Goal: Information Seeking & Learning: Check status

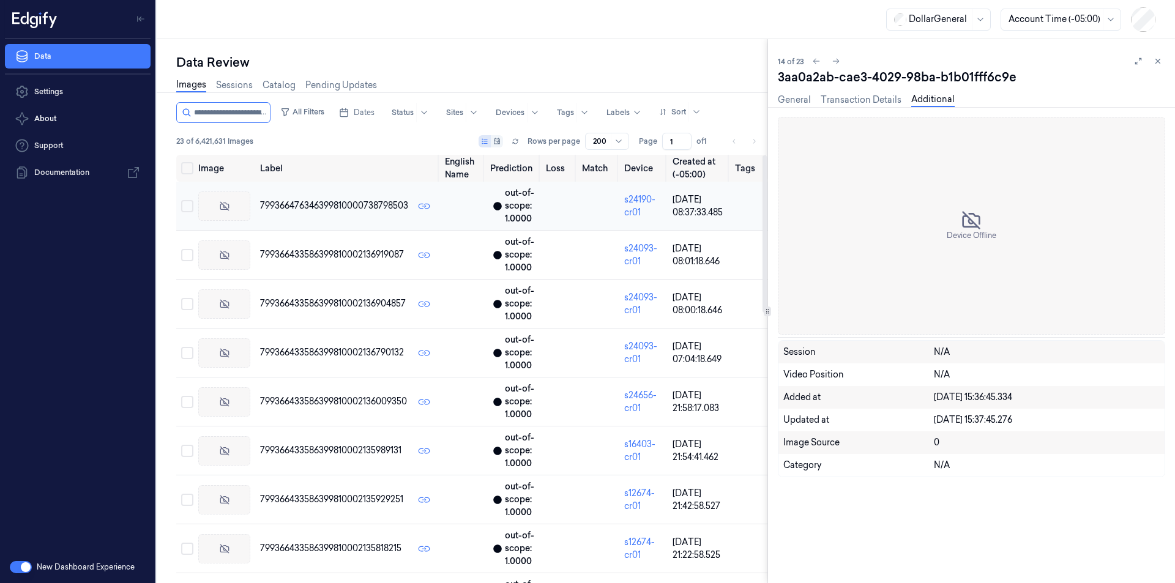
click at [243, 204] on div at bounding box center [224, 206] width 52 height 29
click at [785, 102] on link "General" at bounding box center [794, 100] width 33 height 14
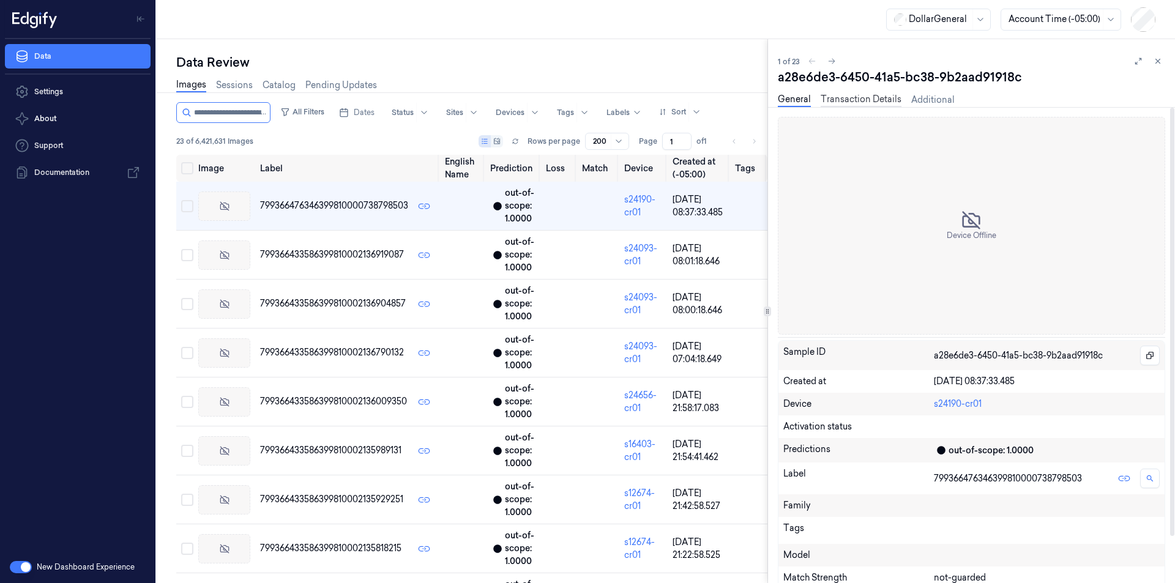
click at [859, 99] on link "Transaction Details" at bounding box center [861, 100] width 81 height 14
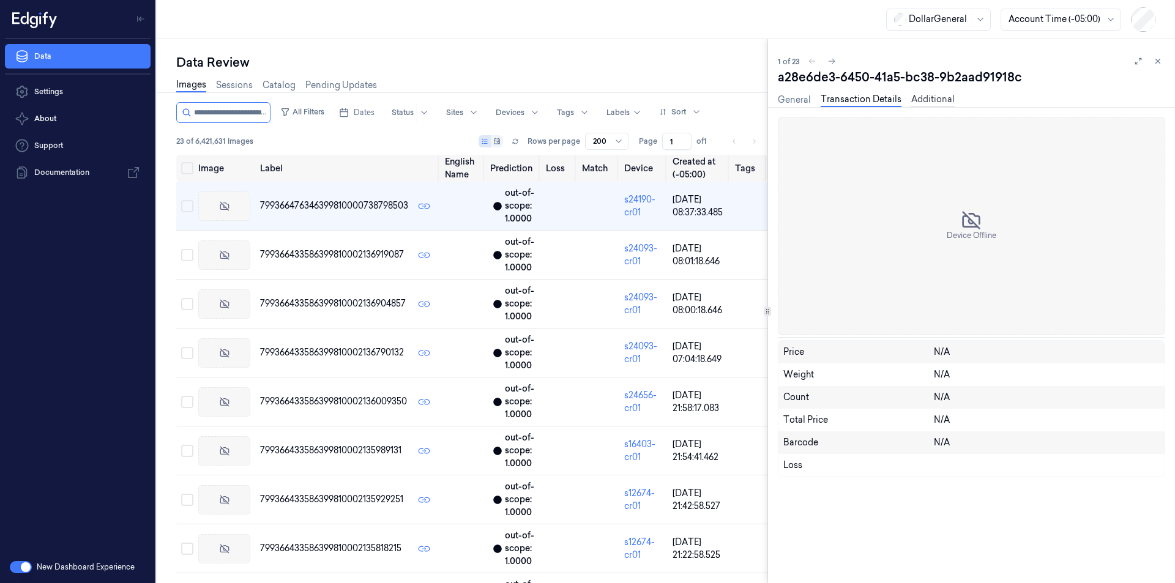
click at [936, 101] on link "Additional" at bounding box center [932, 100] width 43 height 14
click at [788, 100] on link "General" at bounding box center [794, 100] width 33 height 14
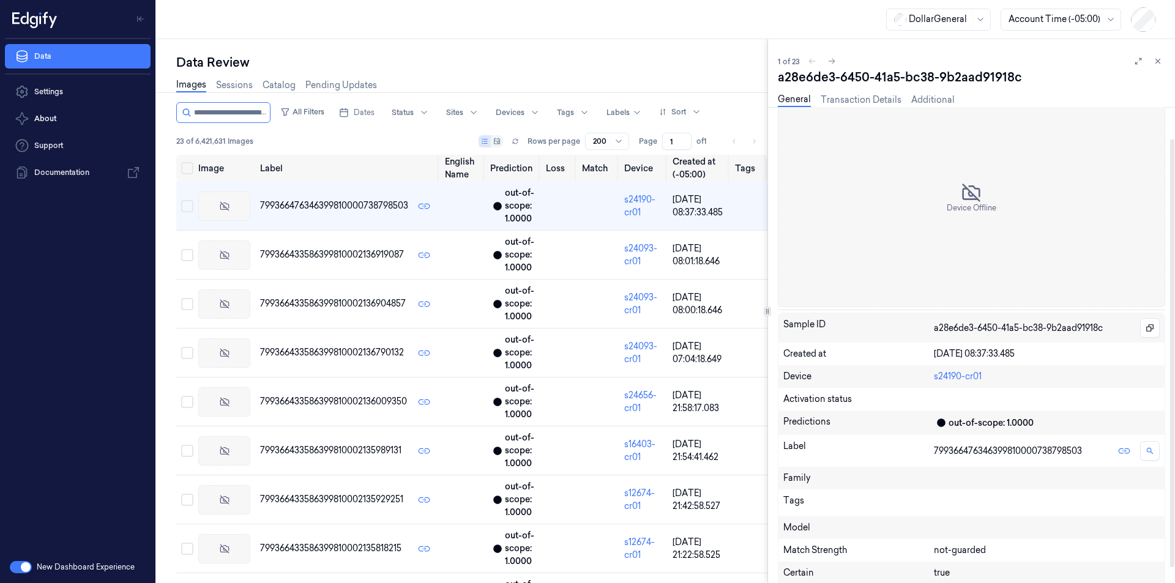
scroll to position [52, 0]
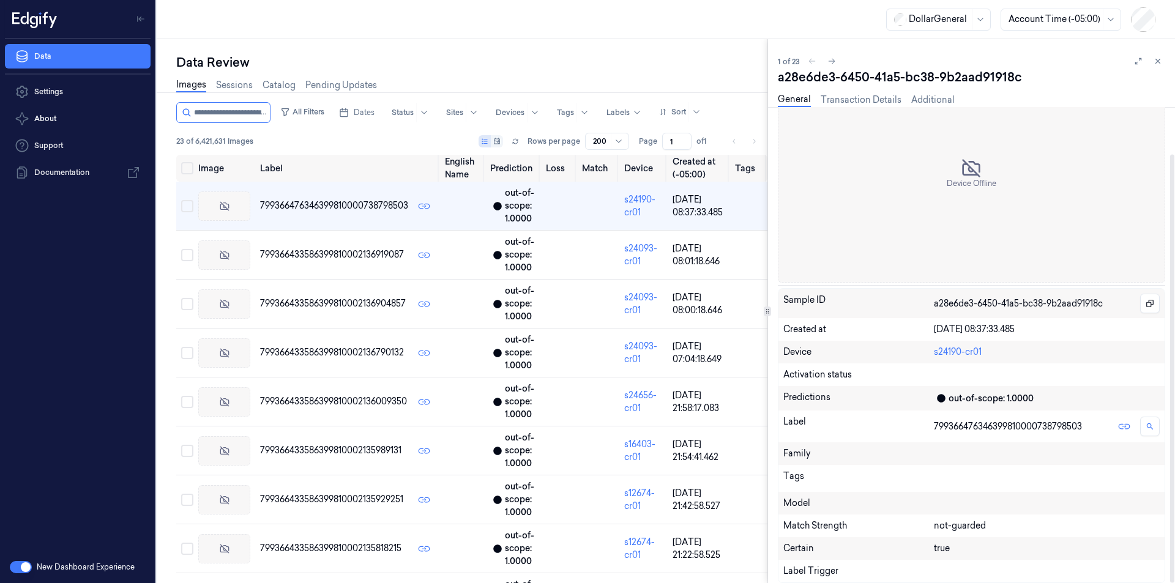
click at [1098, 558] on div "Certain true" at bounding box center [971, 548] width 386 height 23
drag, startPoint x: 847, startPoint y: 374, endPoint x: 791, endPoint y: 377, distance: 56.4
click at [791, 377] on div "Activation status" at bounding box center [971, 374] width 376 height 13
click at [881, 366] on div "Activation status" at bounding box center [971, 375] width 386 height 23
drag, startPoint x: 829, startPoint y: 375, endPoint x: 783, endPoint y: 375, distance: 45.9
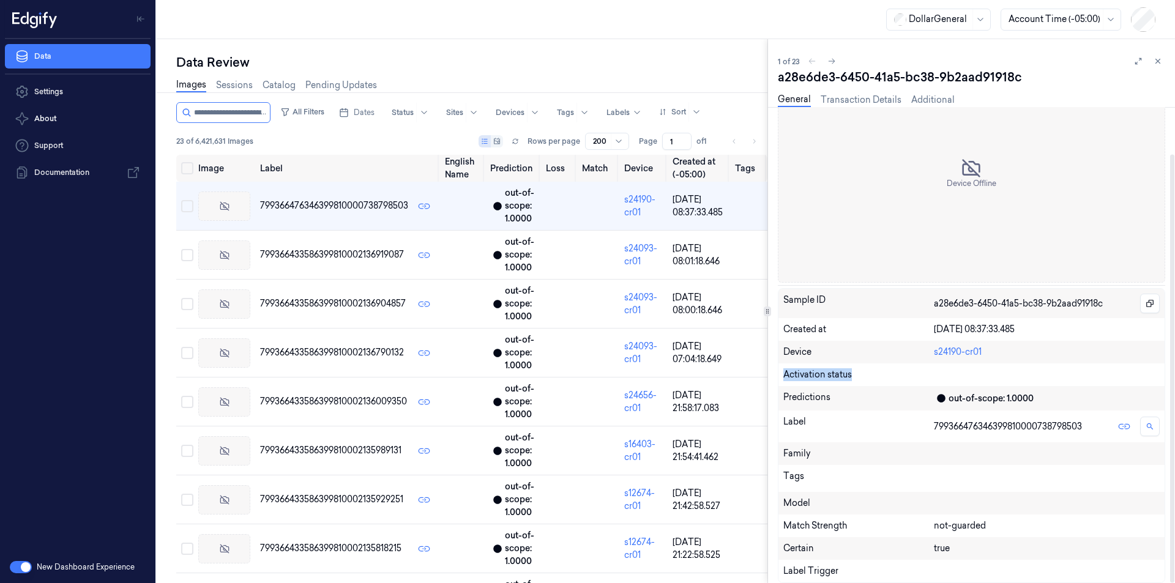
click at [783, 375] on div "Activation status" at bounding box center [971, 374] width 376 height 13
click at [898, 371] on div "Activation status" at bounding box center [971, 374] width 376 height 13
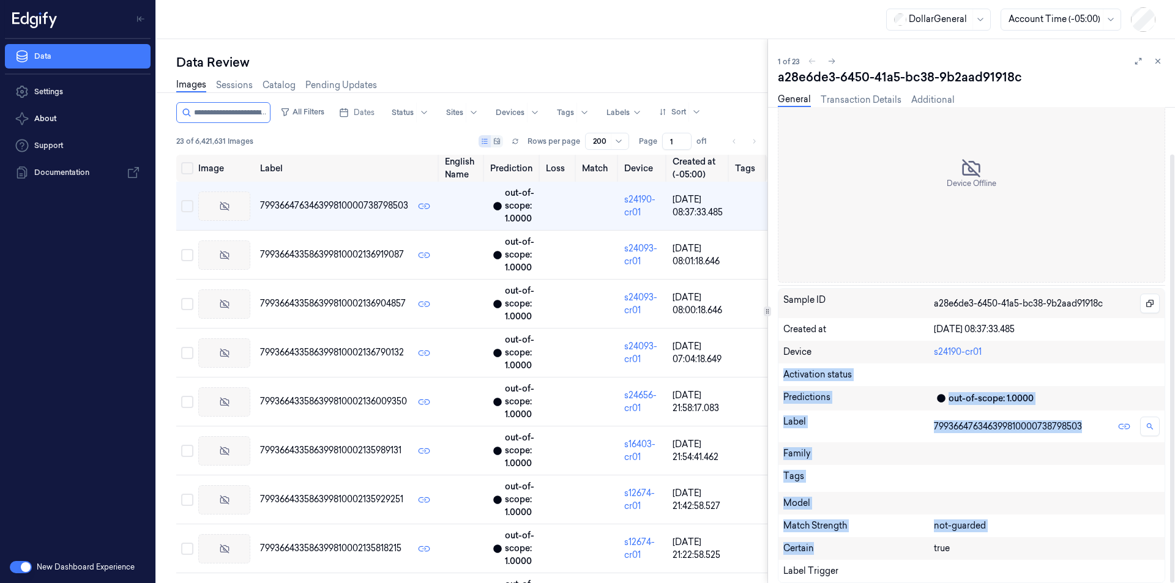
drag, startPoint x: 777, startPoint y: 376, endPoint x: 838, endPoint y: 548, distance: 182.5
click at [838, 548] on div "1 of 23 a28e6de3-6450-41a5-bc38-9b2aad91918c General Transaction Details Additi…" at bounding box center [971, 311] width 407 height 544
copy div "Activation status Predictions out-of-scope: 1.0000 Label 7993664763463998100007…"
click at [904, 395] on div "Predictions" at bounding box center [858, 398] width 151 height 15
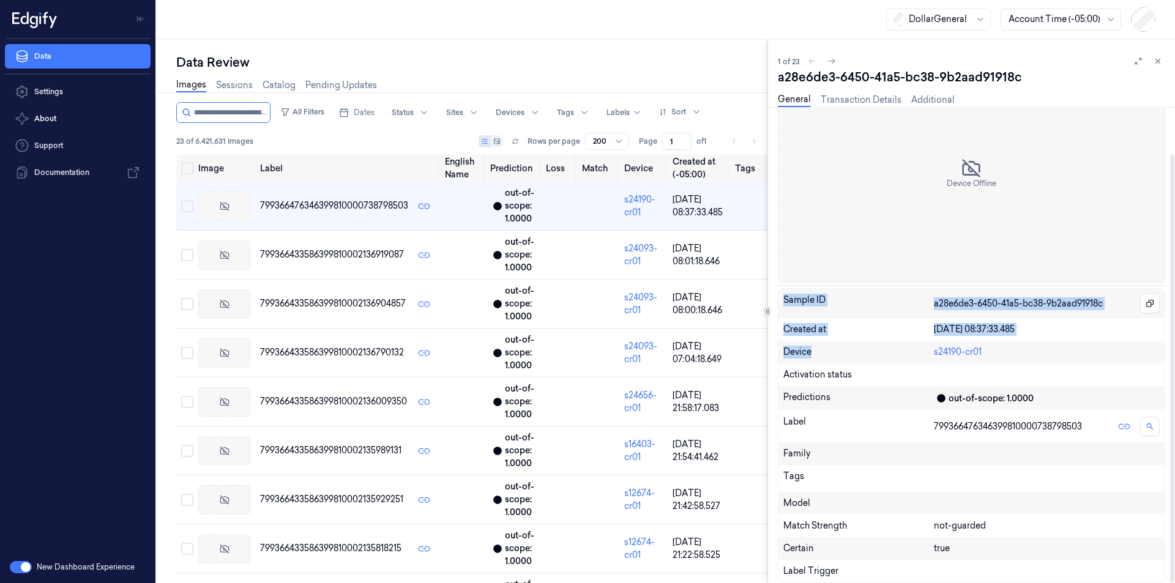
drag, startPoint x: 794, startPoint y: 299, endPoint x: 839, endPoint y: 348, distance: 65.8
click at [839, 348] on div "Sample ID a28e6de3-6450-41a5-bc38-9b2aad91918c Created at [DATE] 08:37:33.485 D…" at bounding box center [971, 435] width 387 height 295
click at [795, 425] on div "Label" at bounding box center [858, 427] width 151 height 22
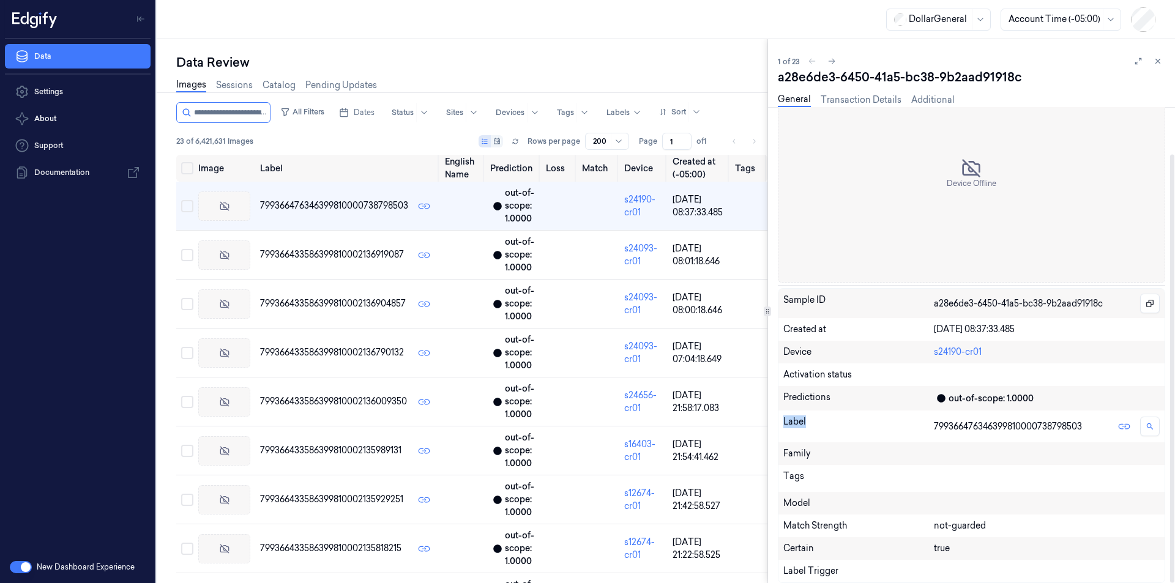
click at [795, 425] on div "Label" at bounding box center [858, 427] width 151 height 22
copy div "Label"
click at [896, 474] on div "Tags" at bounding box center [858, 478] width 151 height 17
click at [228, 83] on link "Sessions" at bounding box center [234, 85] width 37 height 14
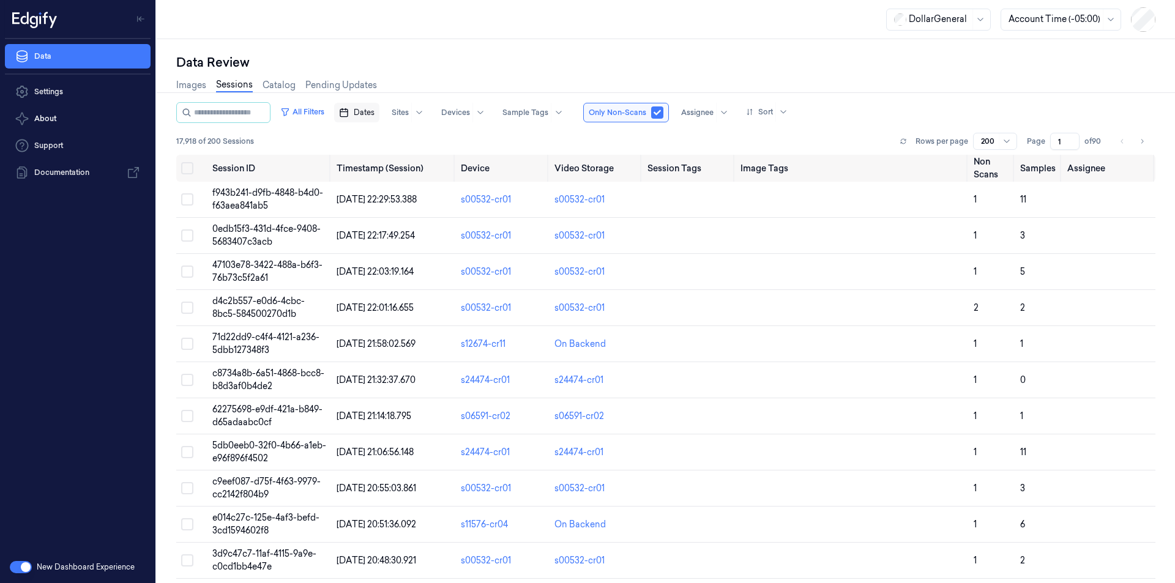
click at [375, 111] on span "Dates" at bounding box center [364, 112] width 21 height 11
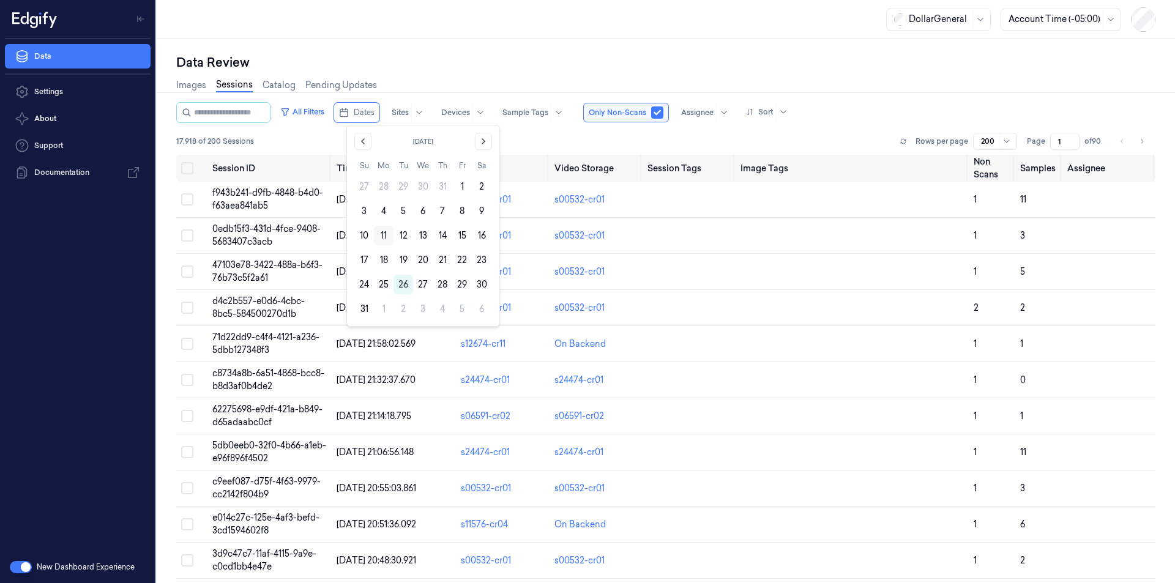
click at [386, 237] on button "11" at bounding box center [384, 236] width 20 height 20
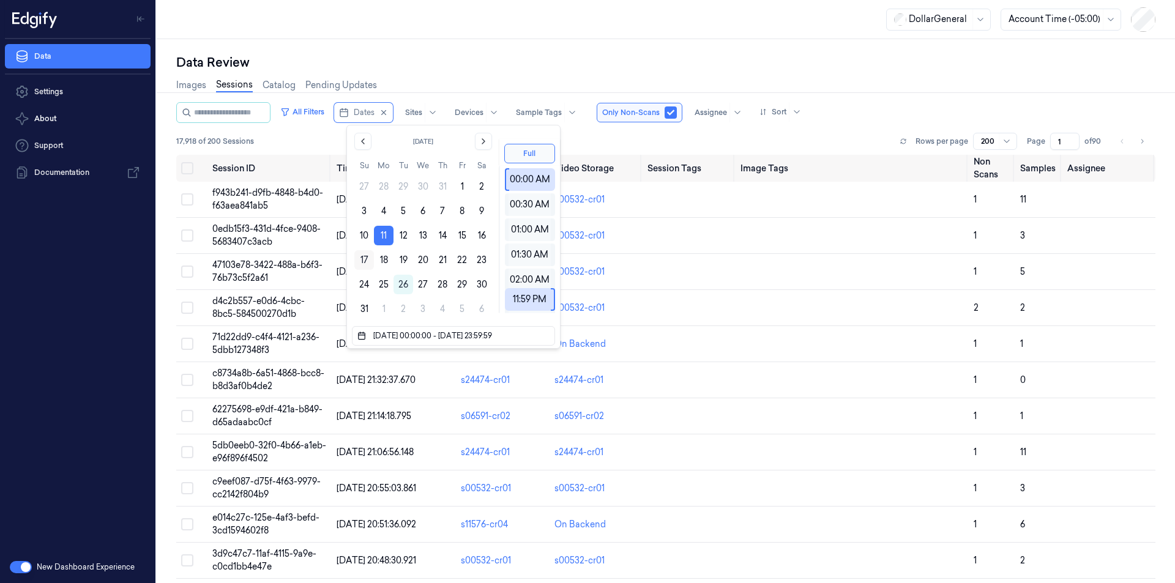
click at [365, 260] on button "17" at bounding box center [364, 260] width 20 height 20
type input "[DATE] 00:00:00 - [DATE] 23:59:59"
click at [311, 140] on div "17,918 of 200 Sessions Rows per page 200 Page 1 of 90" at bounding box center [665, 141] width 979 height 17
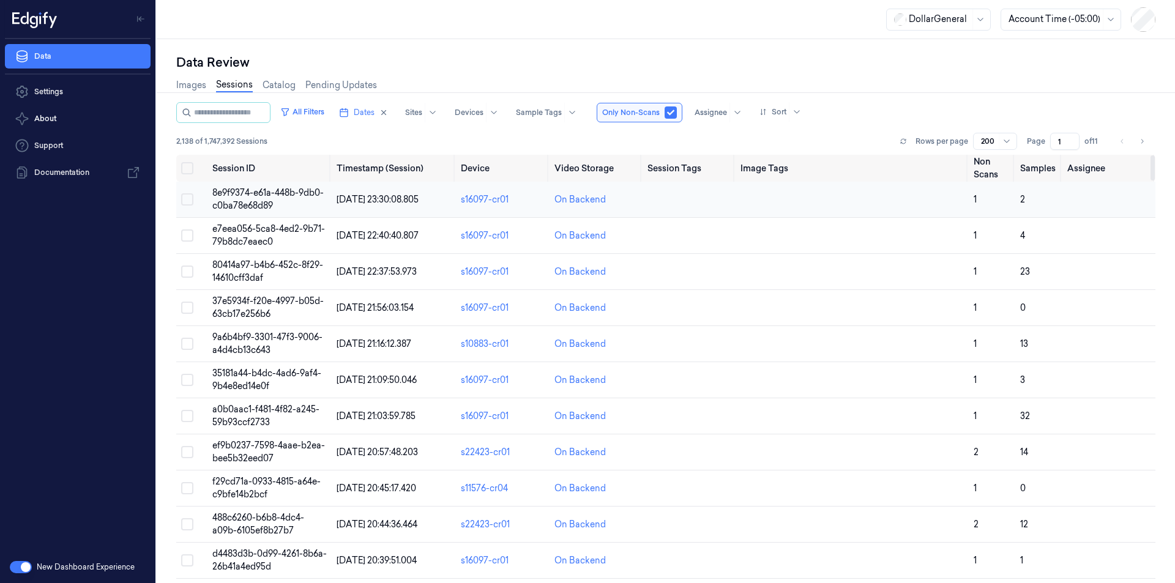
click at [242, 199] on td "8e9f9374-e61a-448b-9db0-c0ba78e68d89" at bounding box center [269, 200] width 124 height 36
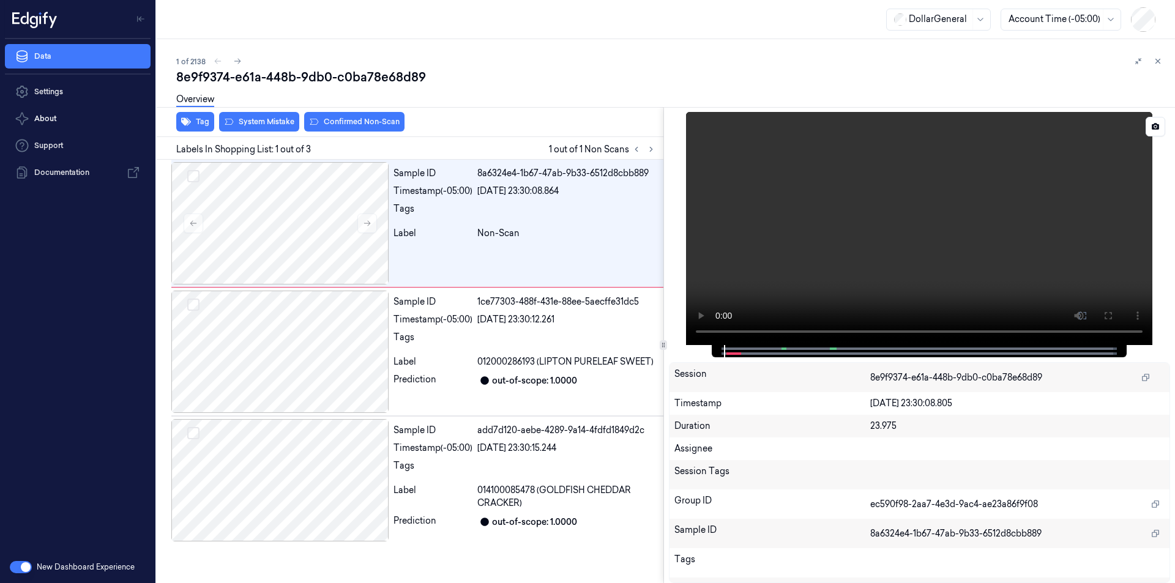
click at [673, 266] on div at bounding box center [920, 228] width 502 height 233
drag, startPoint x: 472, startPoint y: 232, endPoint x: 517, endPoint y: 232, distance: 45.3
click at [517, 232] on div "Label Non-Scan" at bounding box center [526, 233] width 265 height 13
click at [517, 232] on span "Non-Scan" at bounding box center [498, 233] width 42 height 13
